Goal: Find specific page/section: Find specific page/section

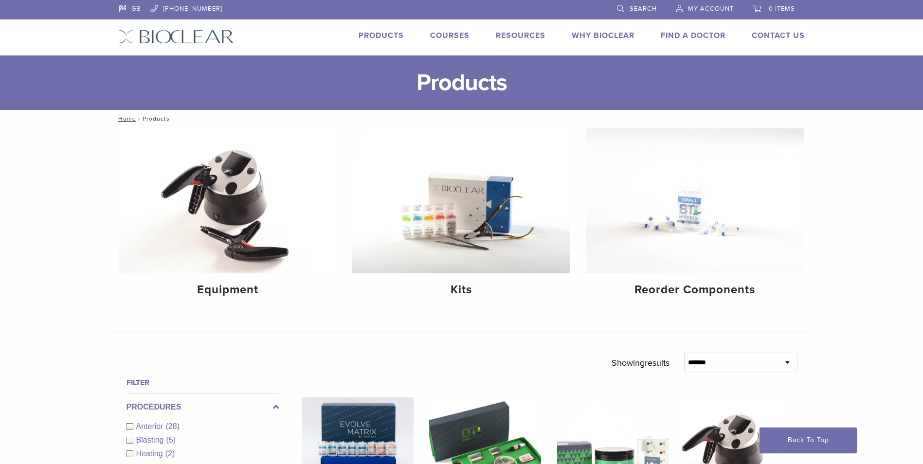
click at [387, 31] on link "Products" at bounding box center [380, 36] width 45 height 10
click at [778, 36] on link "Contact Us" at bounding box center [778, 36] width 53 height 10
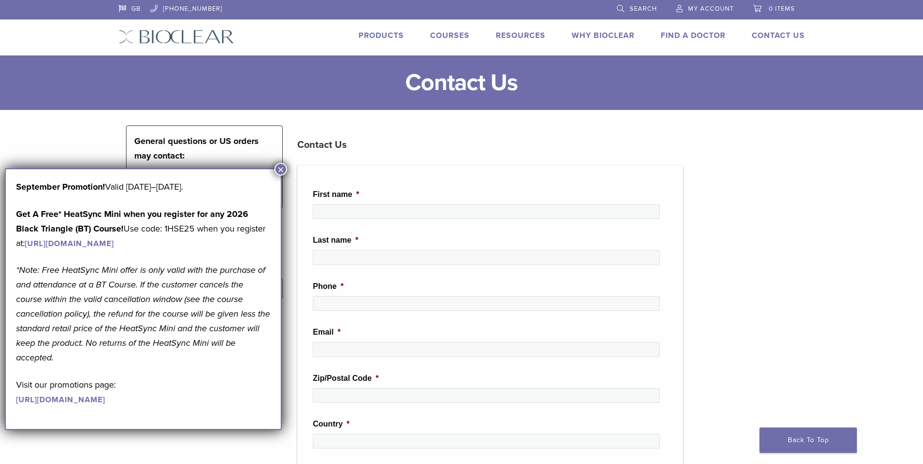
click at [282, 168] on button "×" at bounding box center [280, 169] width 13 height 13
